Goal: Check status: Check status

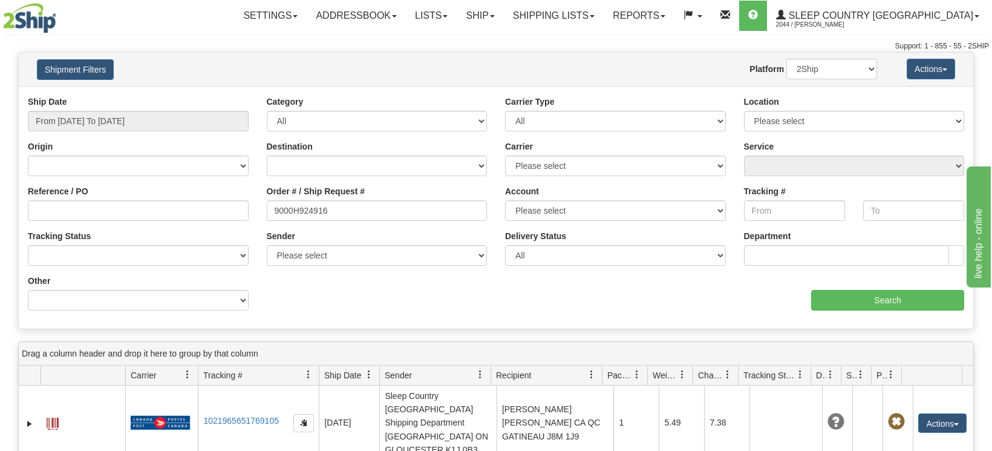
type input "9000H924916"
click at [123, 126] on input "From [DATE] To [DATE]" at bounding box center [138, 121] width 221 height 21
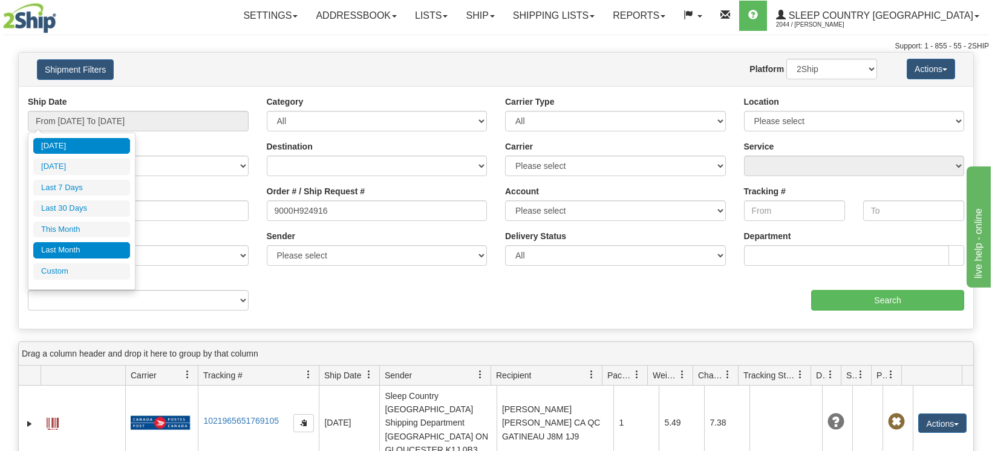
click at [91, 250] on li "Last Month" at bounding box center [81, 250] width 97 height 16
type input "From [DATE] To [DATE]"
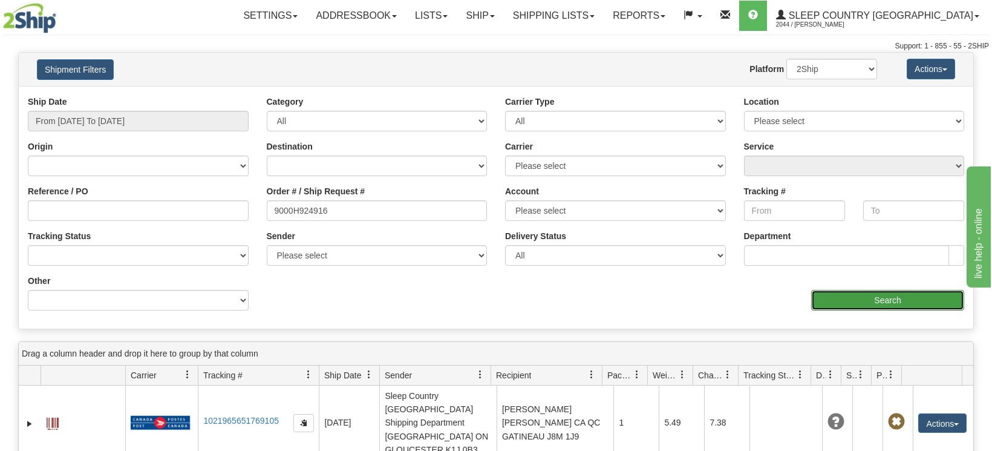
click at [837, 295] on input "Search" at bounding box center [887, 300] width 153 height 21
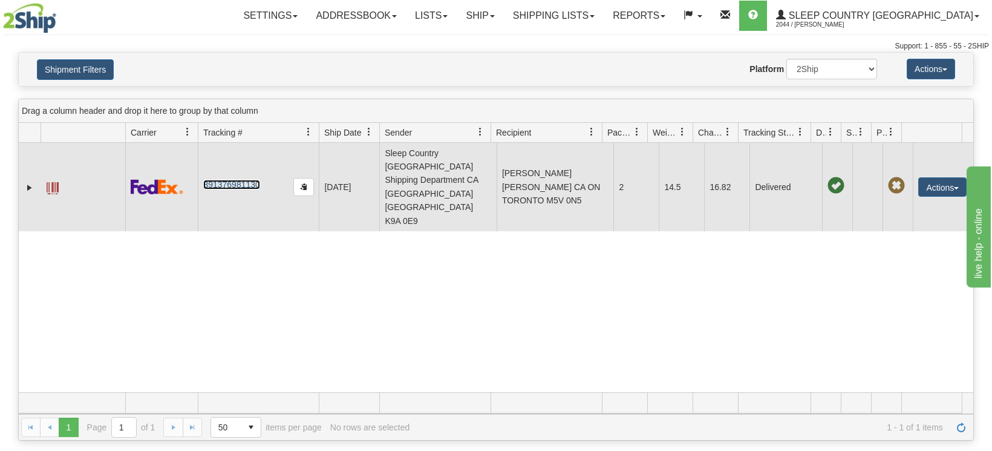
click at [229, 180] on link "391376981130" at bounding box center [231, 185] width 56 height 10
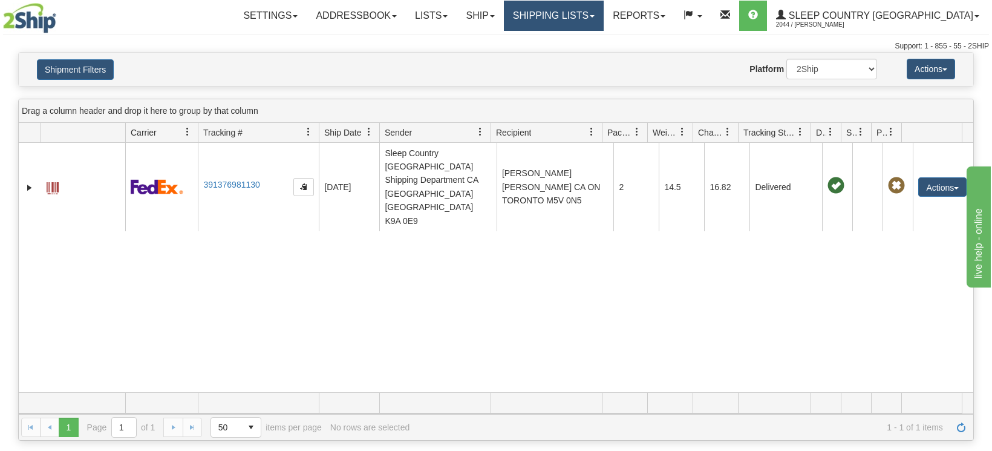
click at [603, 16] on link "Shipping lists" at bounding box center [554, 16] width 100 height 30
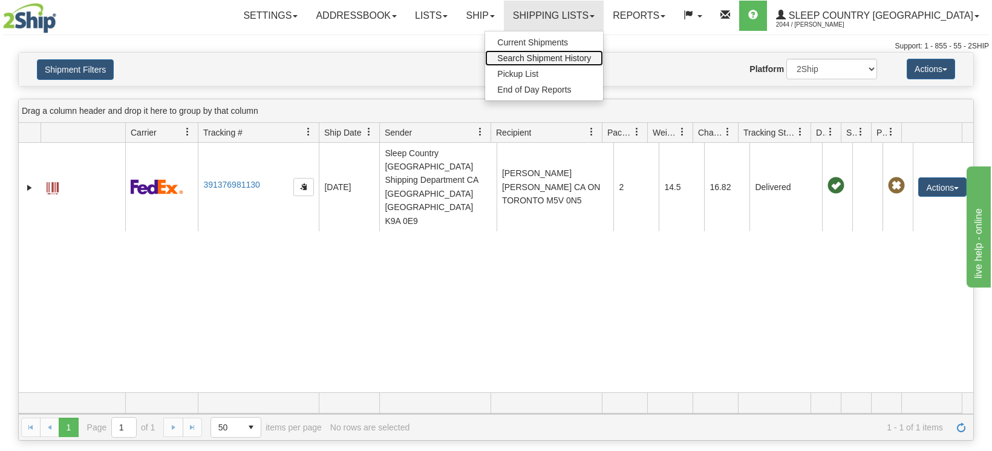
click at [591, 55] on span "Search Shipment History" at bounding box center [544, 58] width 94 height 10
